Goal: Find specific page/section

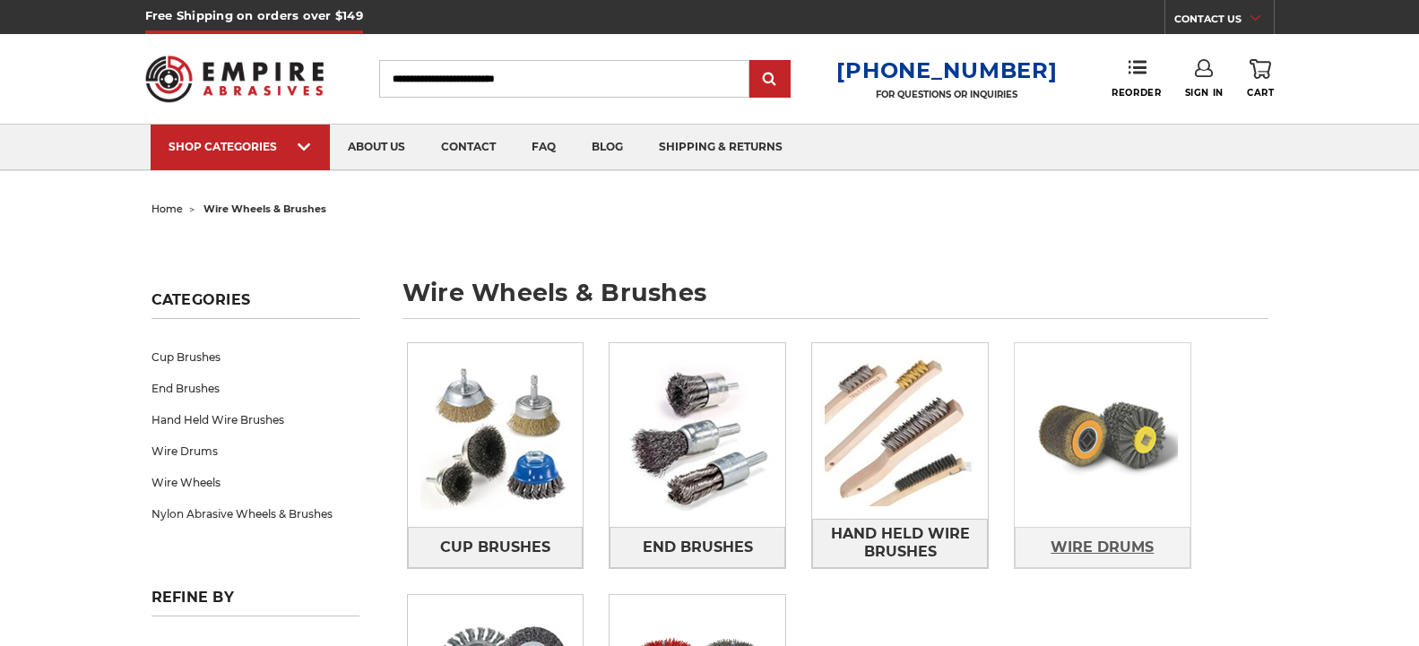
click at [1106, 550] on span "Wire Drums" at bounding box center [1101, 547] width 103 height 30
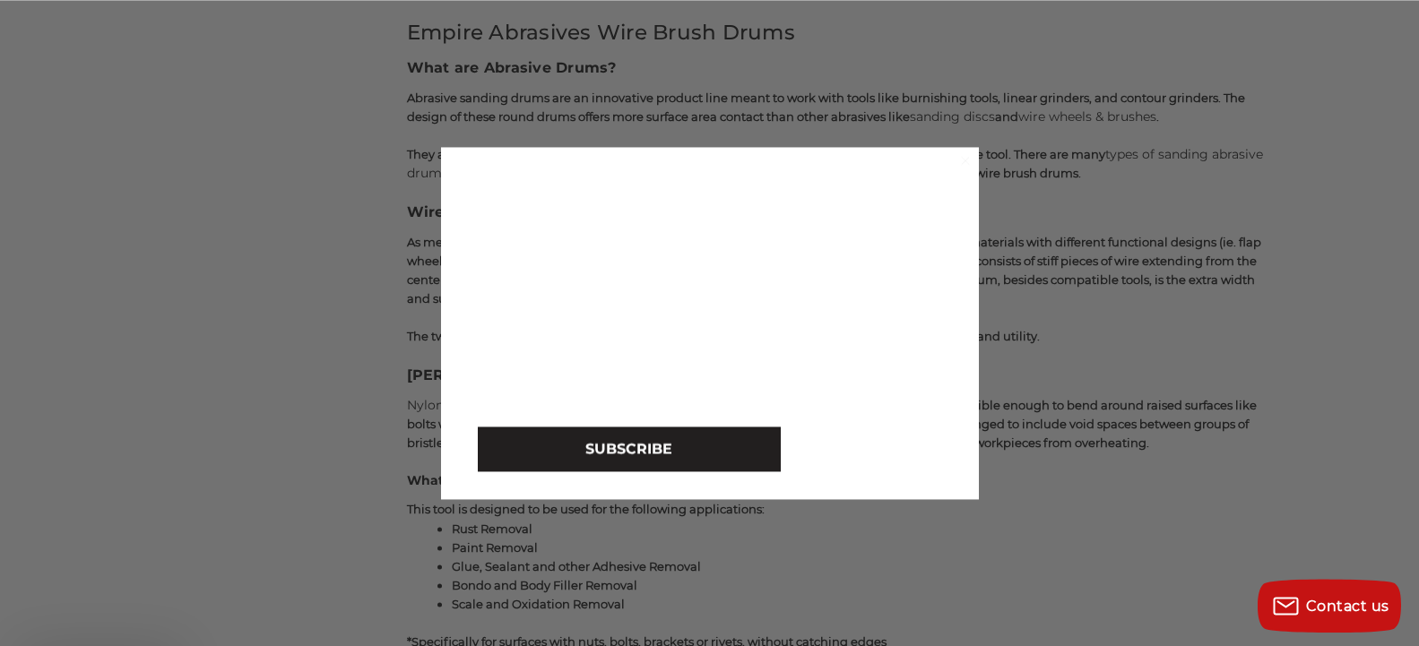
scroll to position [773, 0]
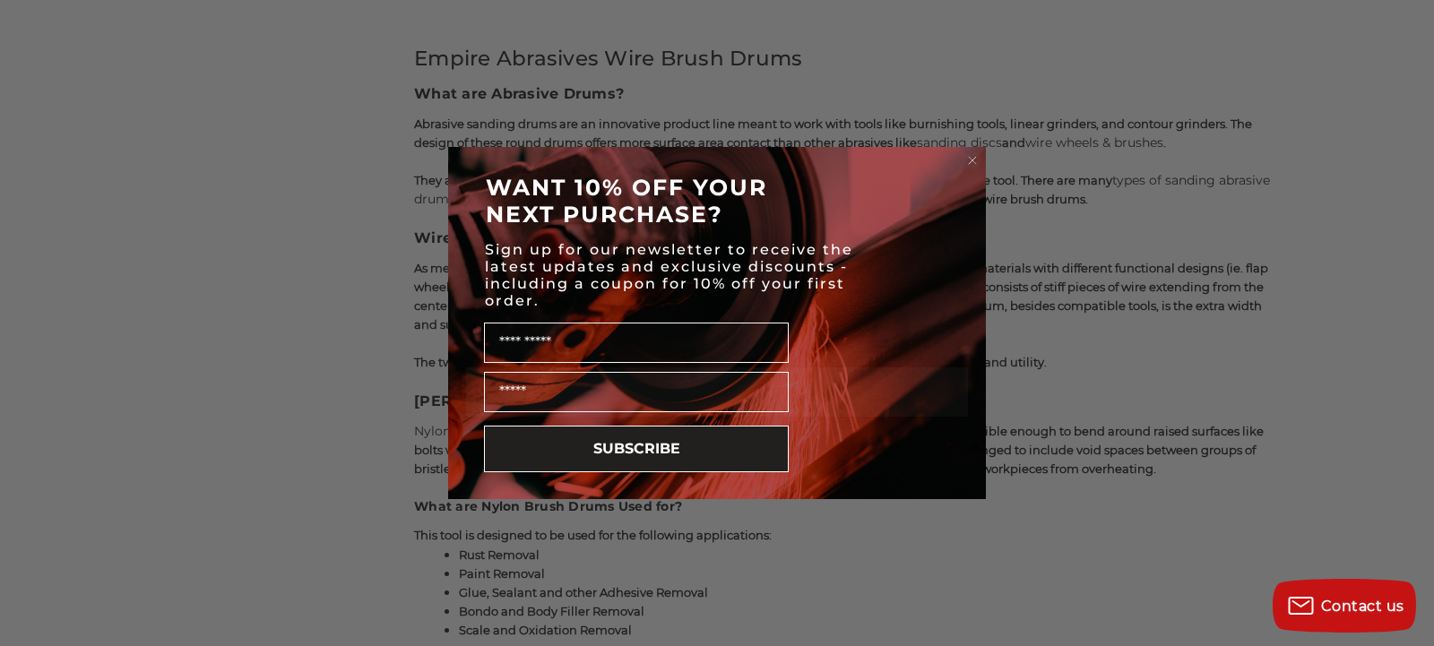
click at [977, 165] on circle "Close dialog" at bounding box center [972, 160] width 17 height 17
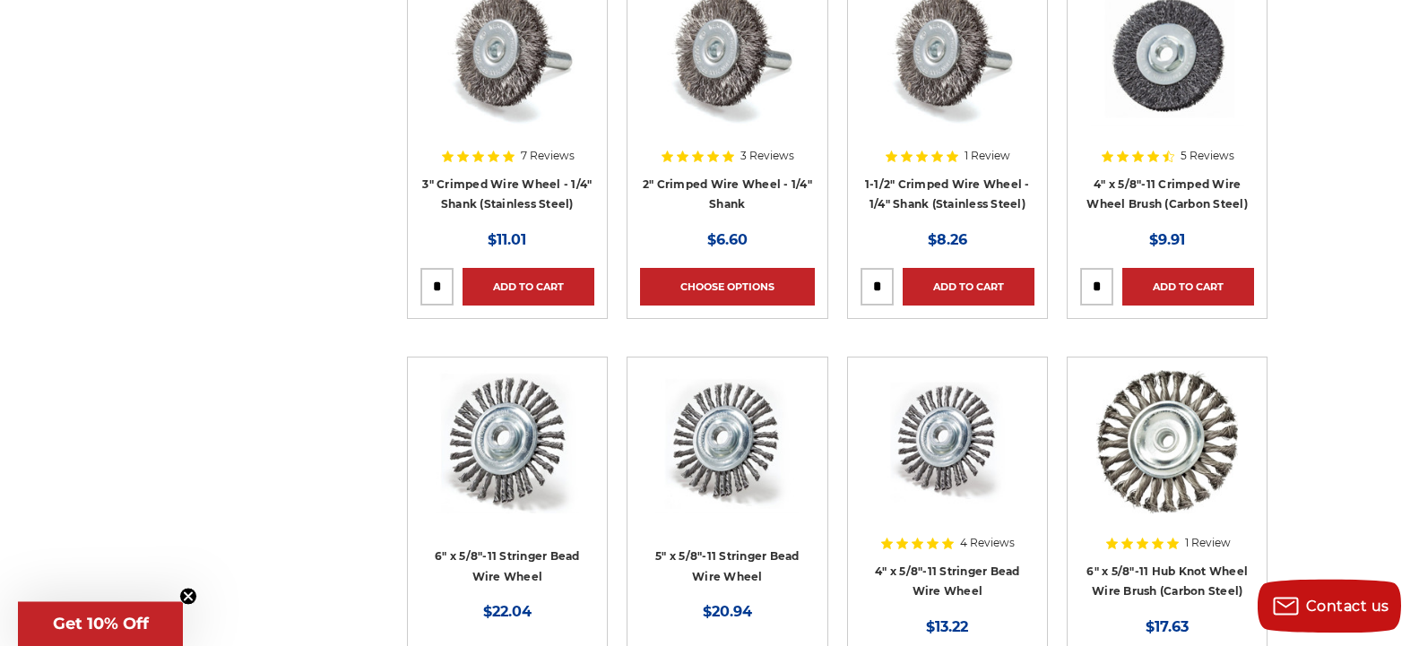
scroll to position [1368, 0]
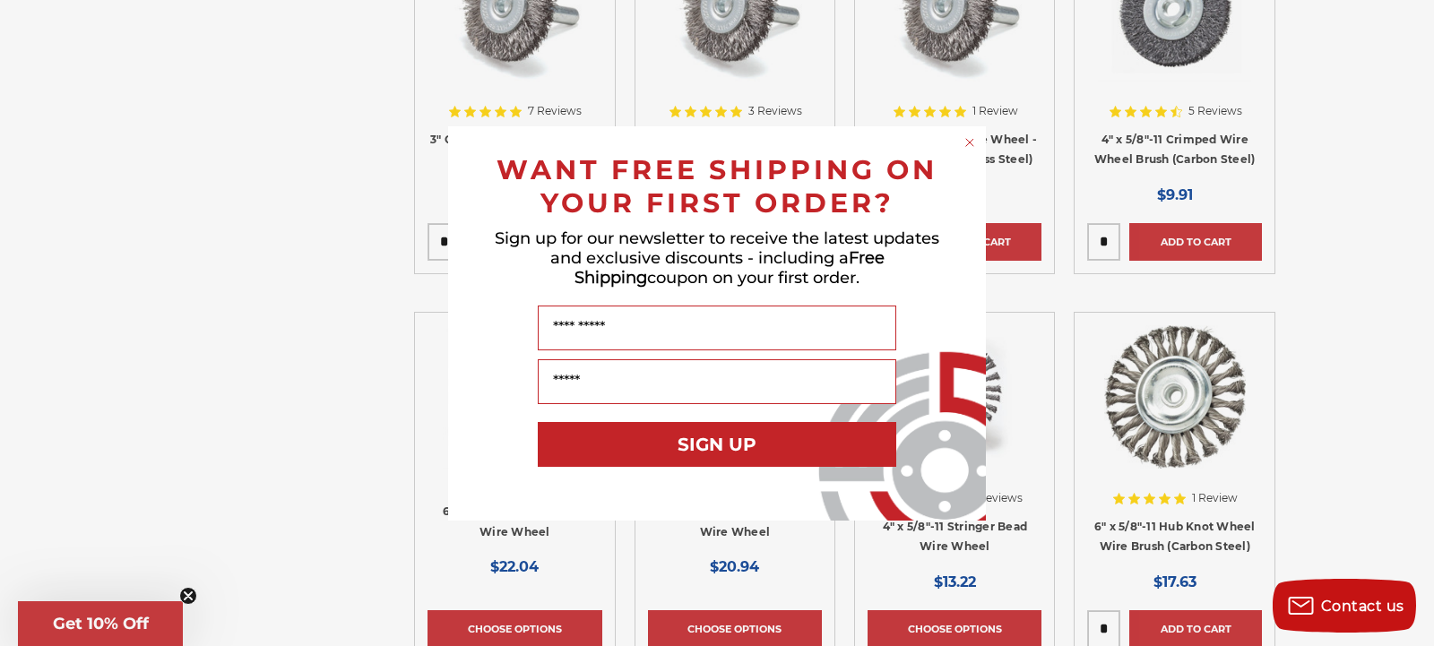
click at [968, 145] on circle "Close dialog" at bounding box center [970, 142] width 17 height 17
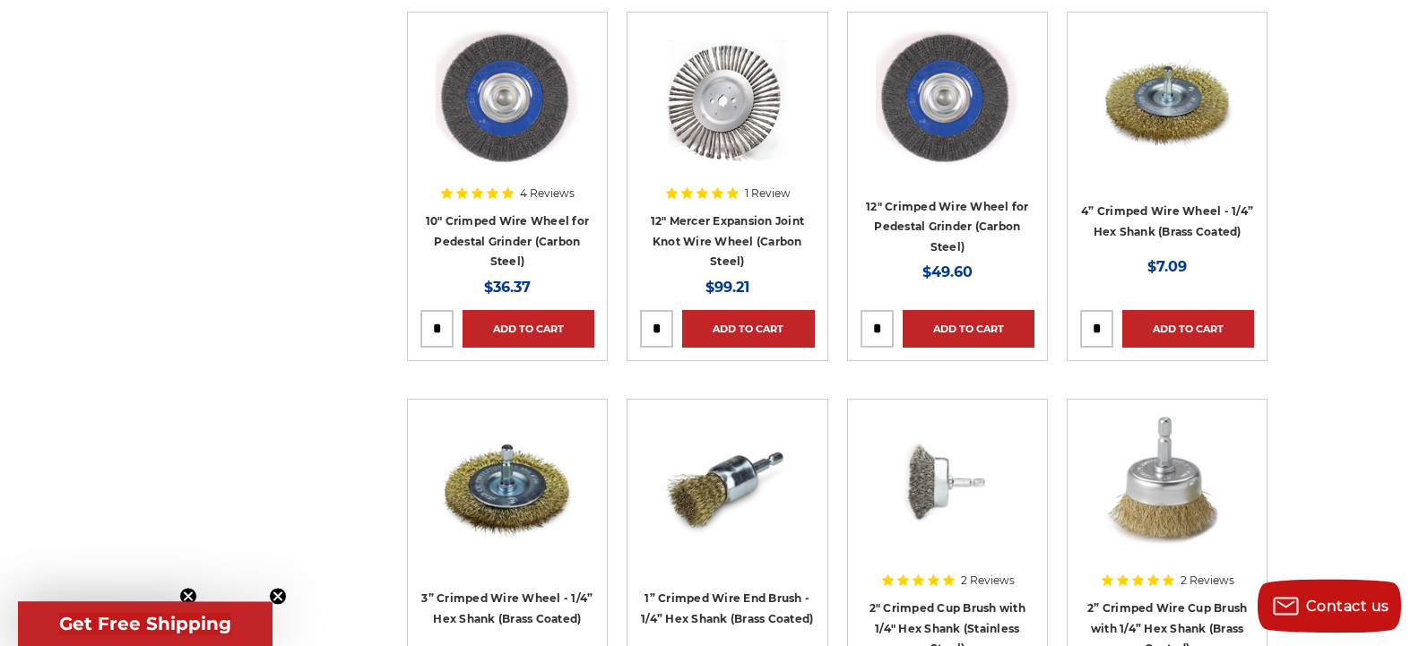
scroll to position [2475, 0]
